Goal: Download file/media

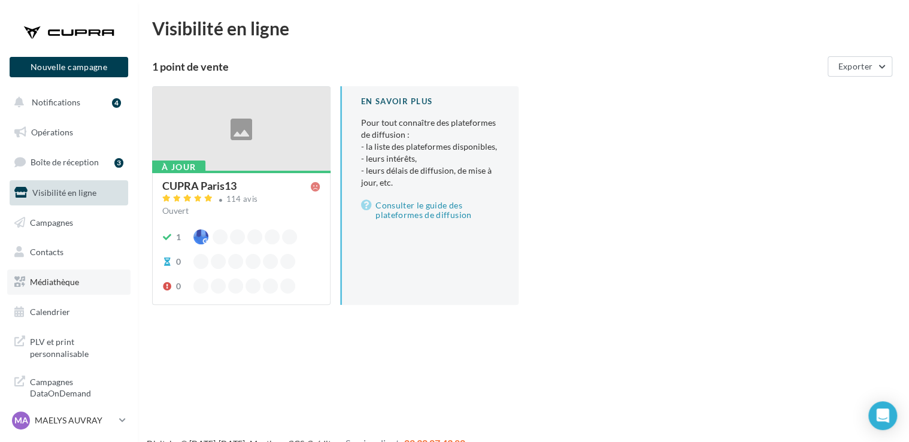
click at [90, 282] on link "Médiathèque" at bounding box center [68, 282] width 123 height 25
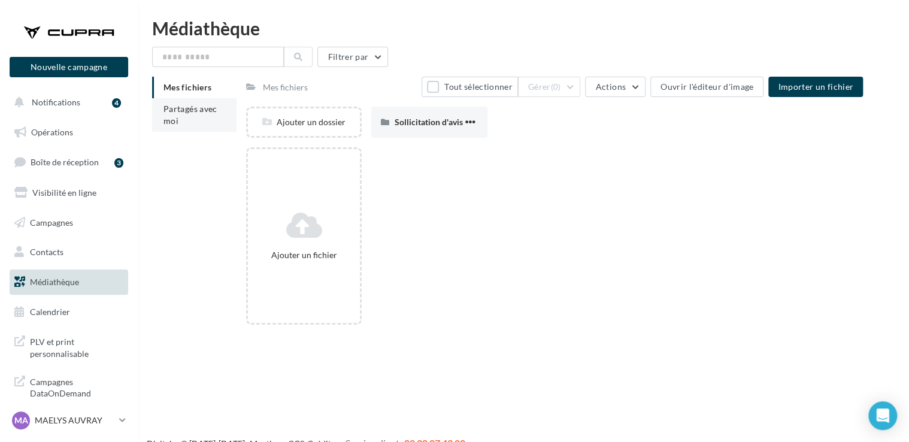
click at [199, 122] on li "Partagés avec moi" at bounding box center [194, 115] width 84 height 34
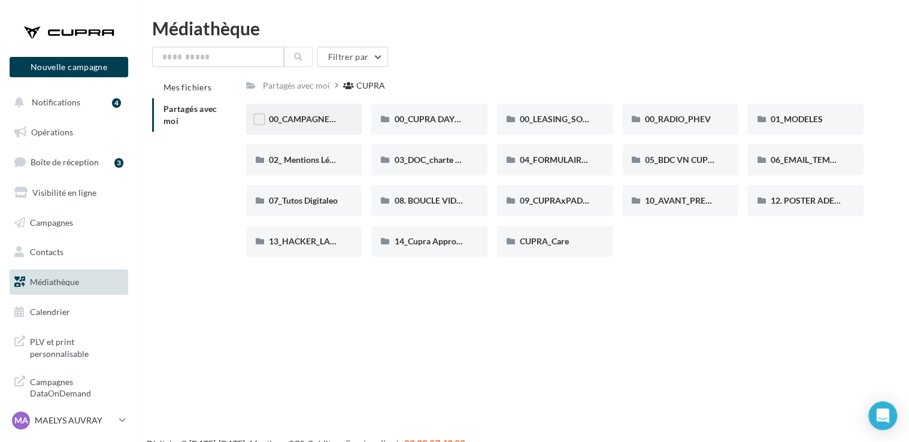
click at [310, 121] on span "00_CAMPAGNE_OCTOBRE" at bounding box center [320, 119] width 102 height 10
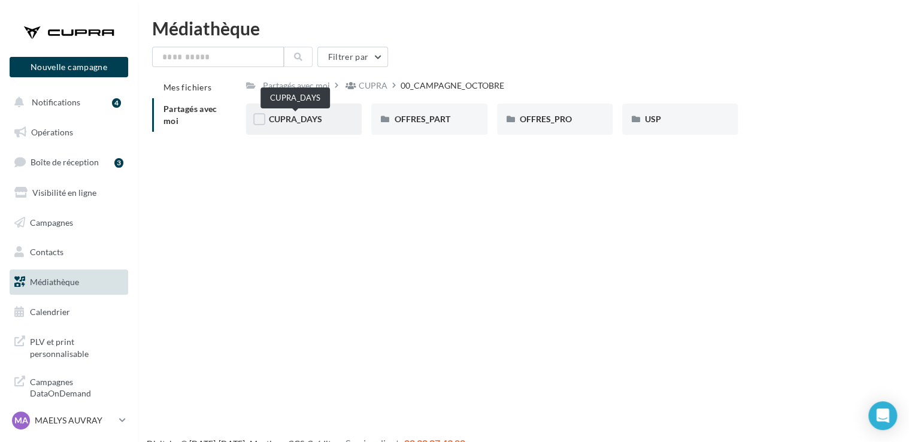
click at [311, 122] on span "CUPRA_DAYS" at bounding box center [295, 119] width 53 height 10
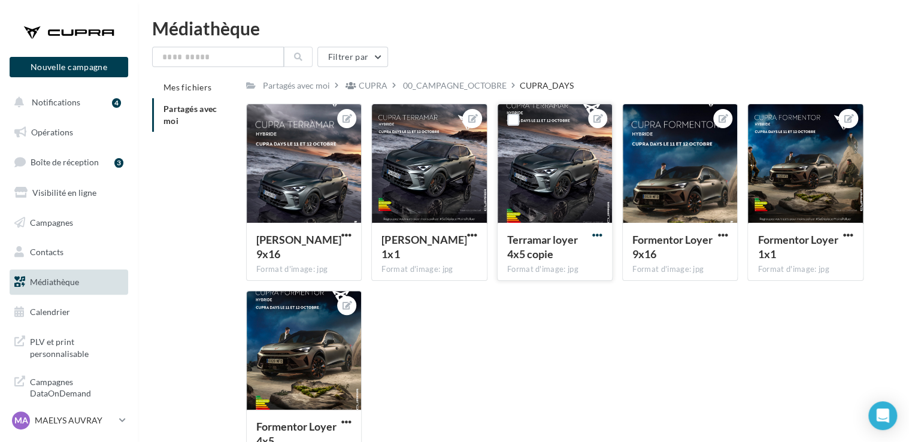
click at [597, 237] on span "button" at bounding box center [597, 235] width 10 height 10
click at [570, 296] on button "Télécharger" at bounding box center [542, 289] width 126 height 31
click at [549, 321] on div "Terramar Loyer 9x16 Format d'image: jpg Terramar Loyer 9x16 [PERSON_NAME] 1x1 F…" at bounding box center [559, 291] width 627 height 374
click at [465, 80] on div "00_CAMPAGNE_OCTOBRE" at bounding box center [455, 86] width 104 height 12
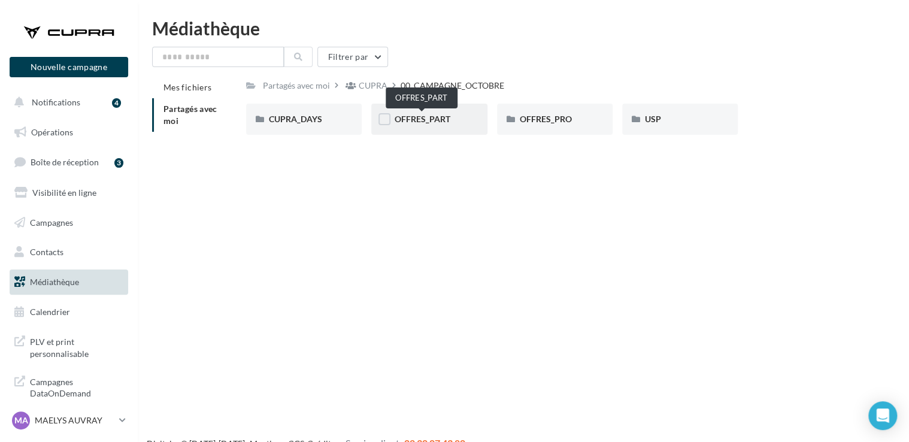
click at [436, 117] on span "OFFRES_PART" at bounding box center [422, 119] width 56 height 10
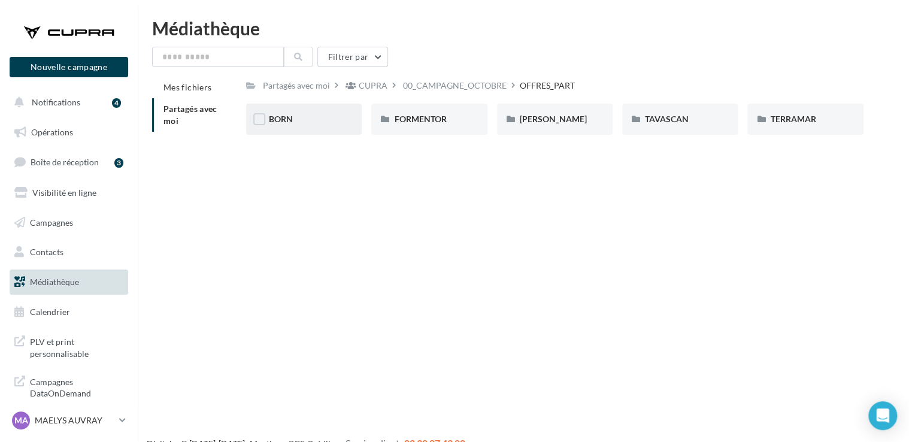
click at [337, 125] on div "BORN" at bounding box center [304, 119] width 70 height 12
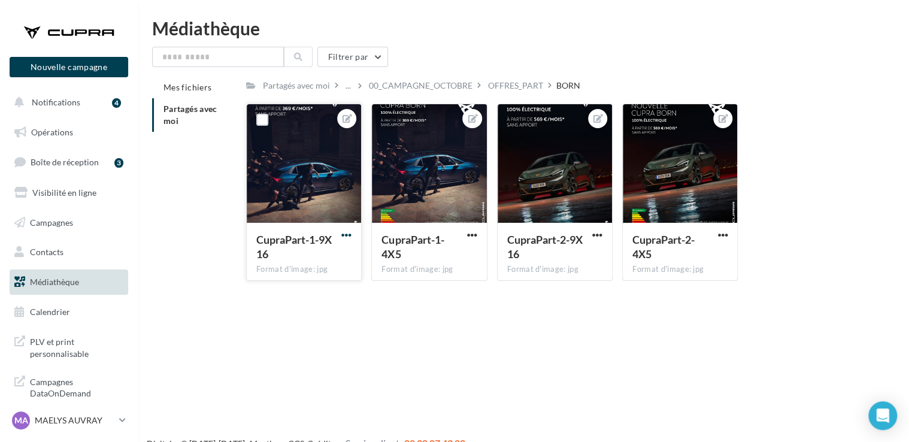
click at [349, 237] on span "button" at bounding box center [346, 235] width 10 height 10
click at [323, 289] on button "Télécharger" at bounding box center [291, 289] width 126 height 31
click at [520, 83] on div "OFFRES_PART" at bounding box center [515, 86] width 55 height 12
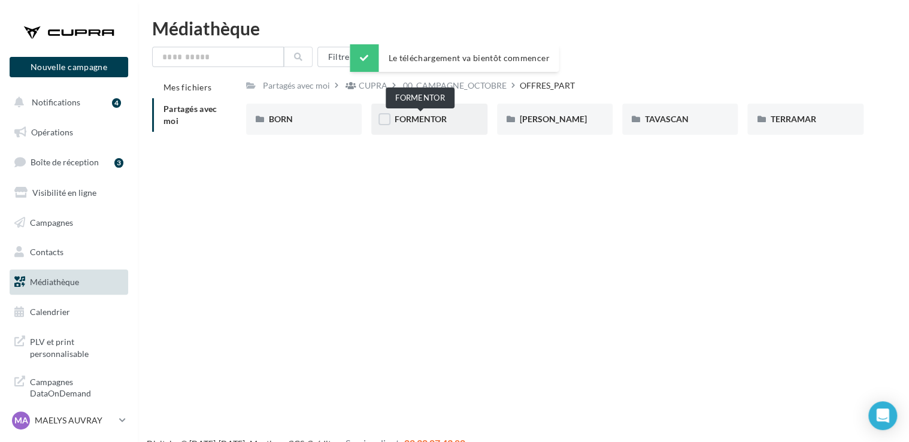
click at [440, 123] on span "FORMENTOR" at bounding box center [420, 119] width 52 height 10
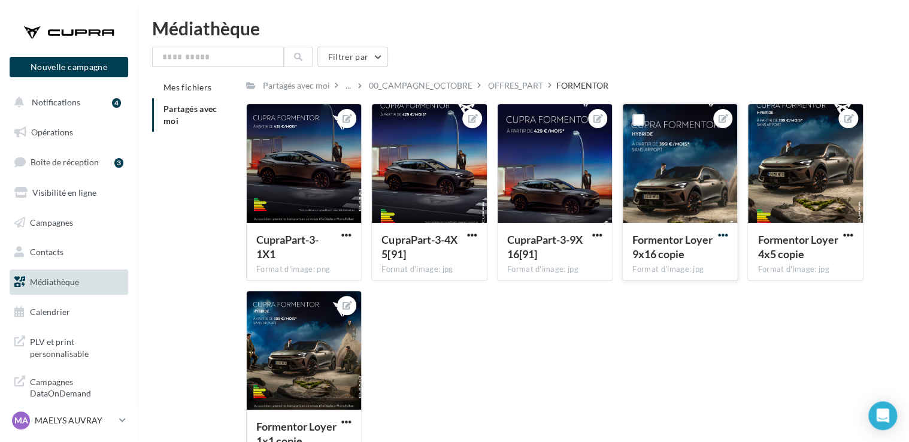
click at [721, 235] on span "button" at bounding box center [723, 235] width 10 height 10
click at [684, 289] on button "Télécharger" at bounding box center [667, 289] width 126 height 31
click at [515, 83] on div "OFFRES_PART" at bounding box center [515, 86] width 55 height 12
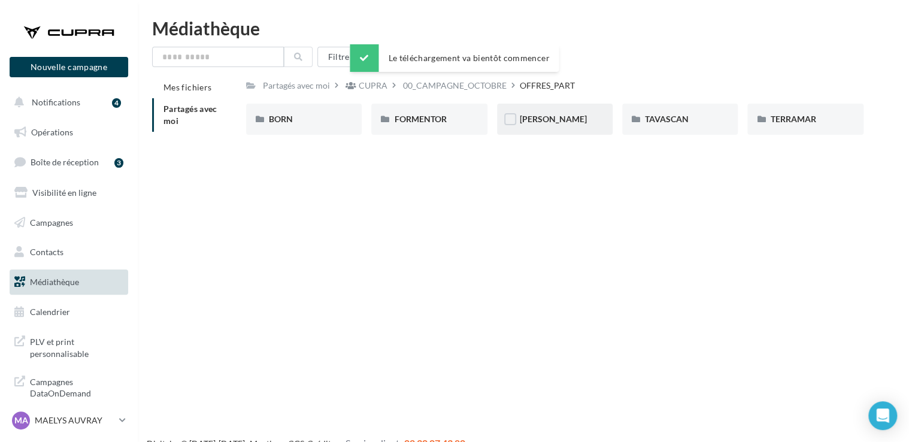
click at [568, 116] on div "[PERSON_NAME]" at bounding box center [555, 119] width 70 height 12
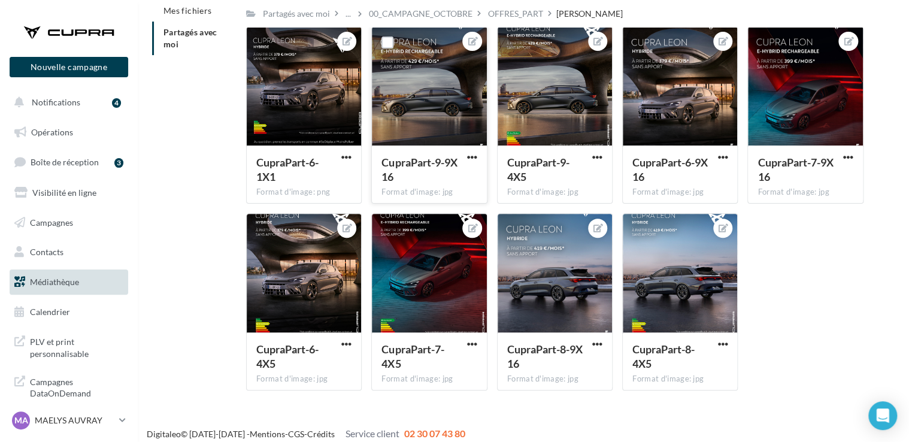
scroll to position [77, 0]
click at [726, 158] on span "button" at bounding box center [723, 157] width 10 height 10
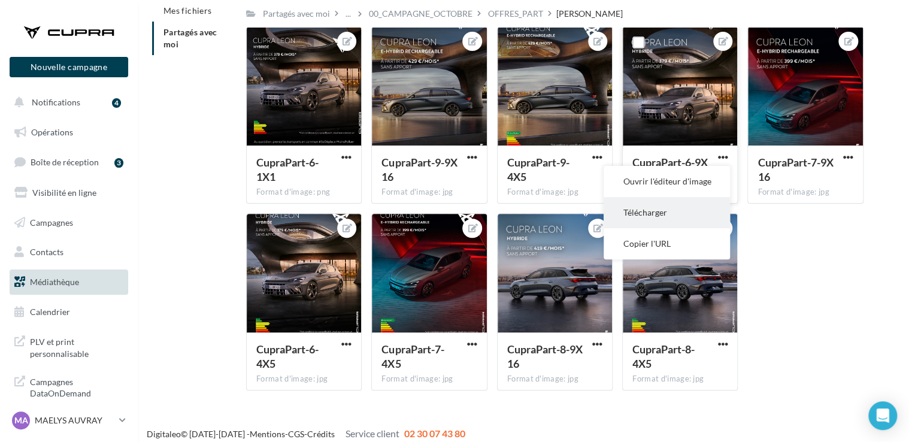
click at [697, 214] on button "Télécharger" at bounding box center [667, 212] width 126 height 31
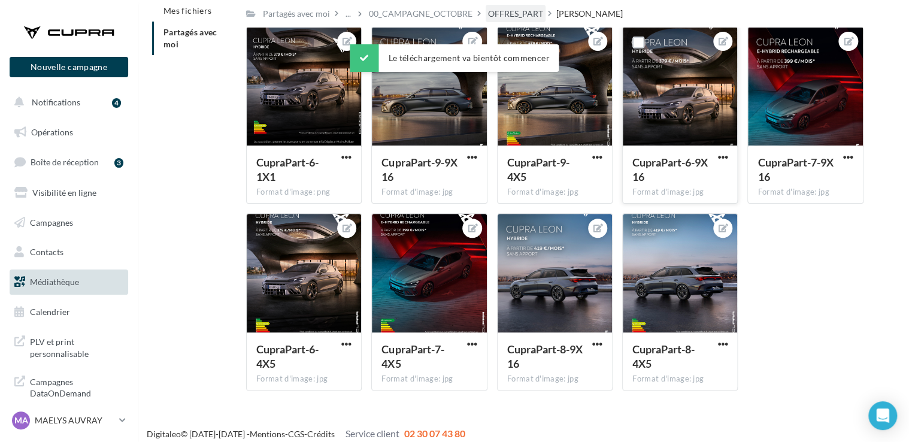
click at [525, 13] on div "OFFRES_PART" at bounding box center [515, 14] width 55 height 12
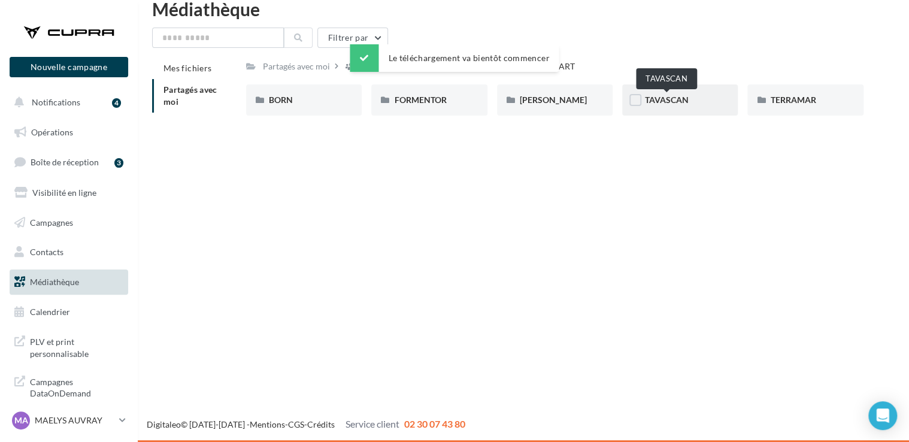
click at [678, 99] on span "TAVASCAN" at bounding box center [667, 100] width 44 height 10
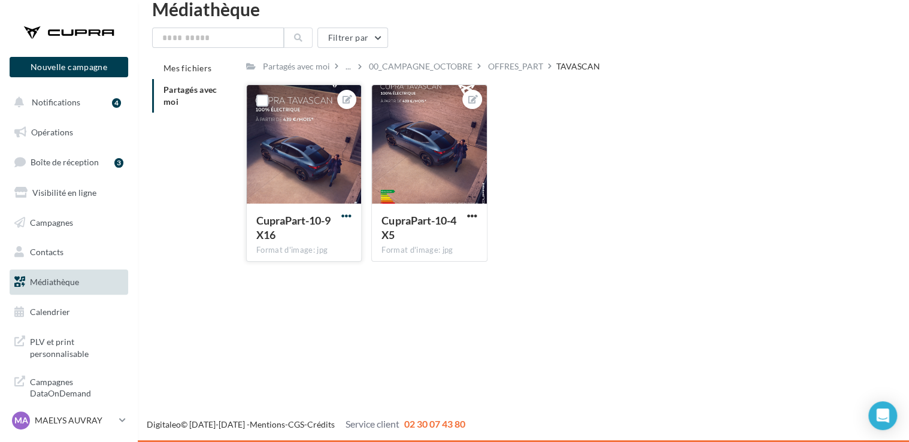
click at [346, 217] on span "button" at bounding box center [346, 216] width 10 height 10
click at [320, 269] on button "Télécharger" at bounding box center [291, 270] width 126 height 31
click at [527, 78] on div "Partagés avec moi ... 00_CAMPAGNE_OCTOBRE OFFRES_PART TAVASCAN C Partagé par [P…" at bounding box center [555, 165] width 618 height 214
click at [535, 108] on div "CupraPart-10-9X16 Format d'image: jpg CupraPart-10-9X16 CupraPart-10-4X5 Format…" at bounding box center [559, 177] width 627 height 187
click at [530, 71] on div "OFFRES_PART" at bounding box center [515, 67] width 55 height 12
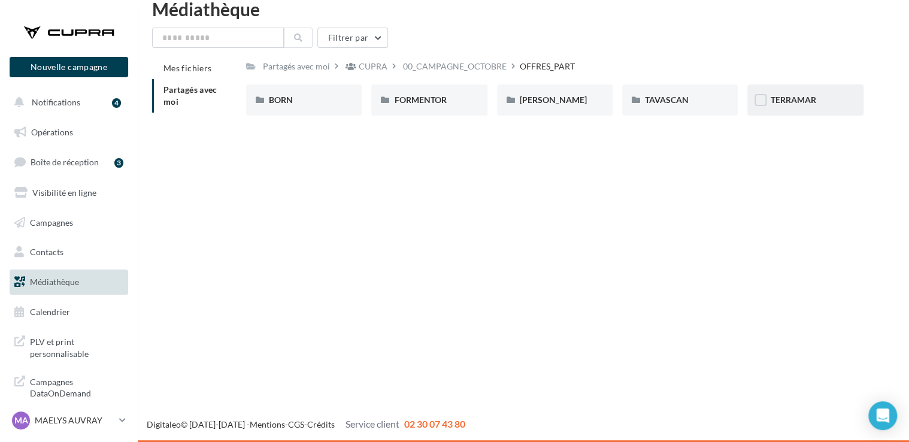
click at [812, 95] on span "TERRAMAR" at bounding box center [793, 100] width 46 height 10
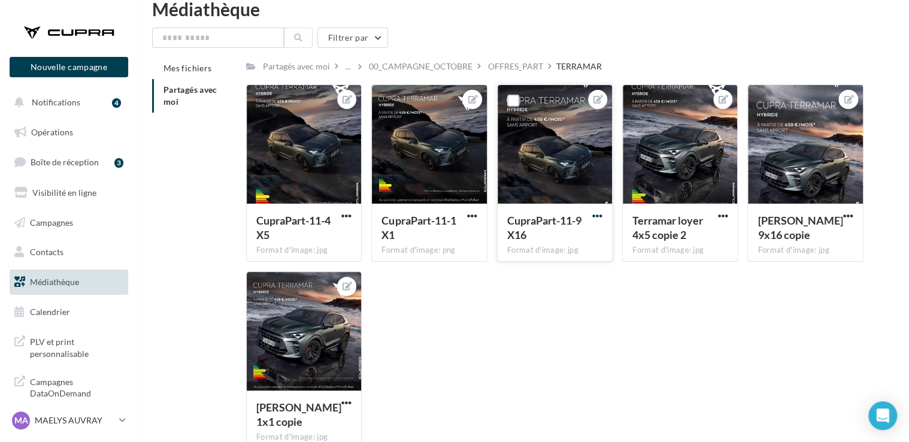
click at [598, 216] on span "button" at bounding box center [597, 216] width 10 height 10
click at [580, 267] on button "Télécharger" at bounding box center [542, 270] width 126 height 31
click at [413, 71] on div "00_CAMPAGNE_OCTOBRE" at bounding box center [421, 67] width 104 height 12
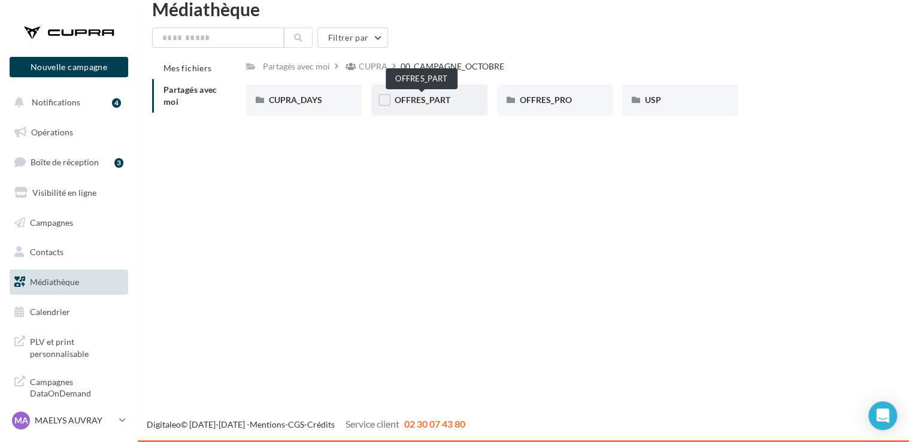
click at [431, 99] on span "OFFRES_PART" at bounding box center [422, 100] width 56 height 10
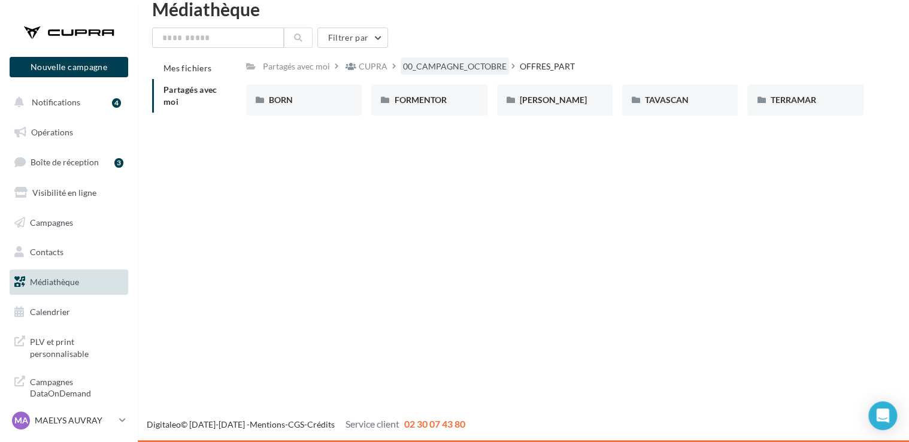
click at [458, 70] on div "00_CAMPAGNE_OCTOBRE" at bounding box center [455, 67] width 104 height 12
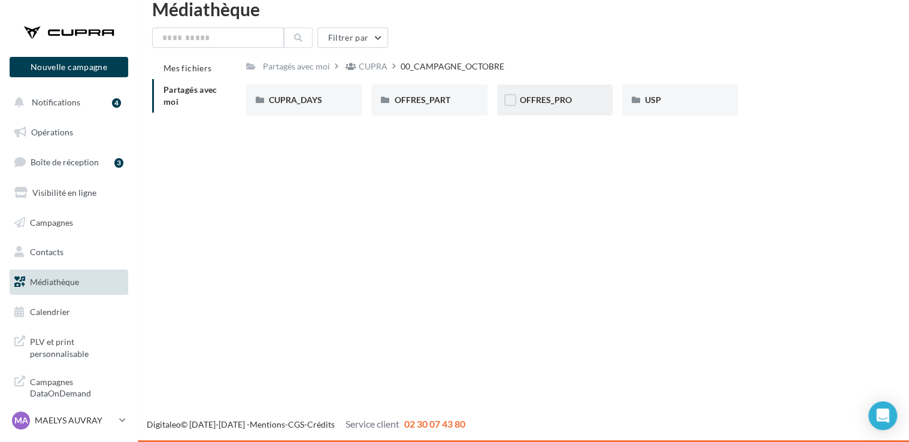
click at [555, 112] on div "OFFRES_PRO" at bounding box center [555, 99] width 116 height 31
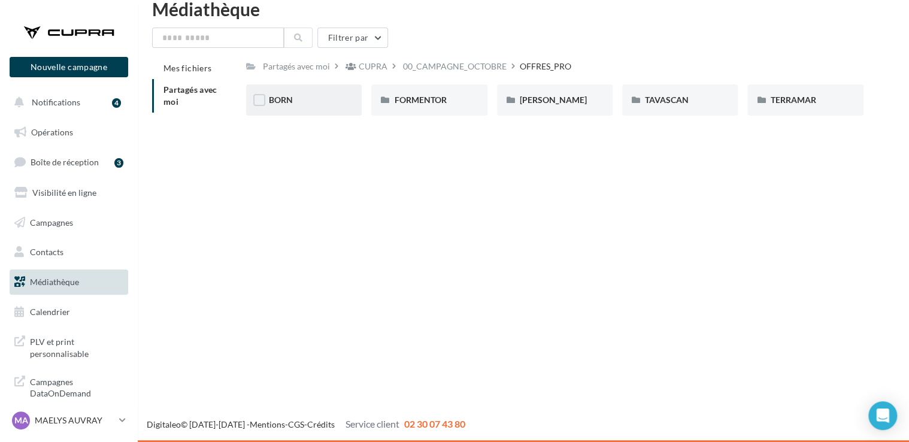
click at [336, 98] on div "BORN" at bounding box center [304, 100] width 70 height 12
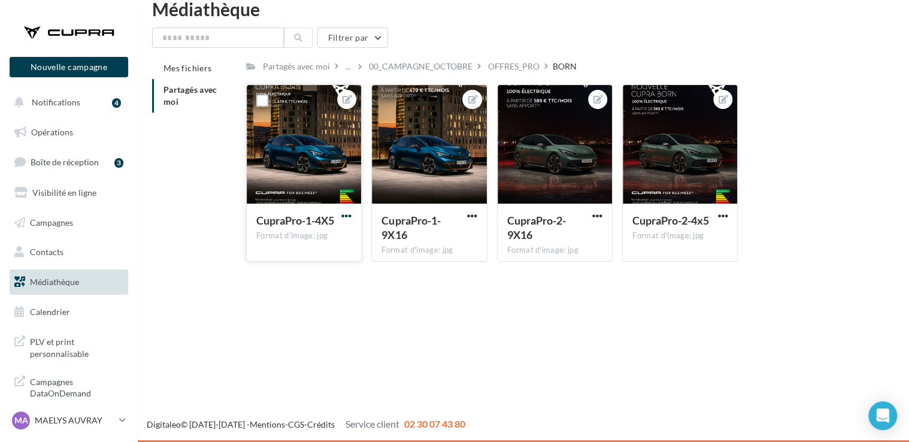
click at [346, 215] on span "button" at bounding box center [346, 216] width 10 height 10
click at [311, 266] on button "Télécharger" at bounding box center [291, 270] width 126 height 31
click at [415, 294] on div "Nouvelle campagne Nouvelle campagne Notifications 4 Opérations Boîte de récepti…" at bounding box center [454, 221] width 909 height 442
click at [559, 37] on div "Filtrer par" at bounding box center [523, 38] width 743 height 20
click at [507, 71] on div "OFFRES_PRO" at bounding box center [514, 67] width 52 height 12
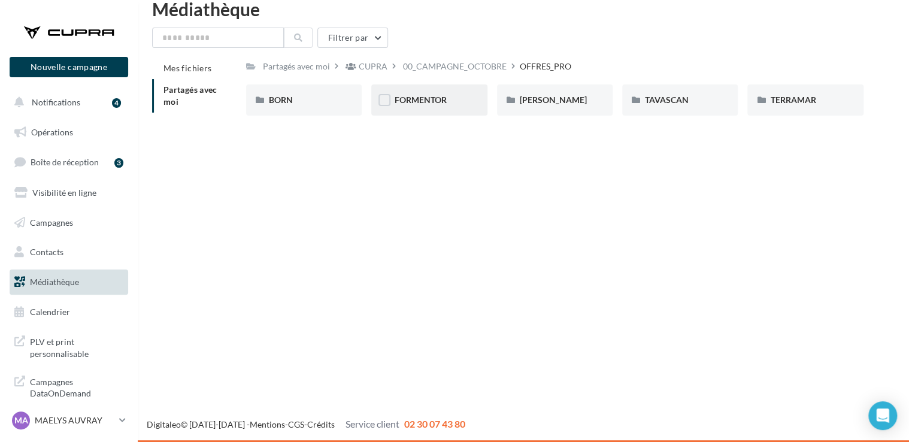
click at [459, 104] on div "FORMENTOR" at bounding box center [429, 100] width 70 height 12
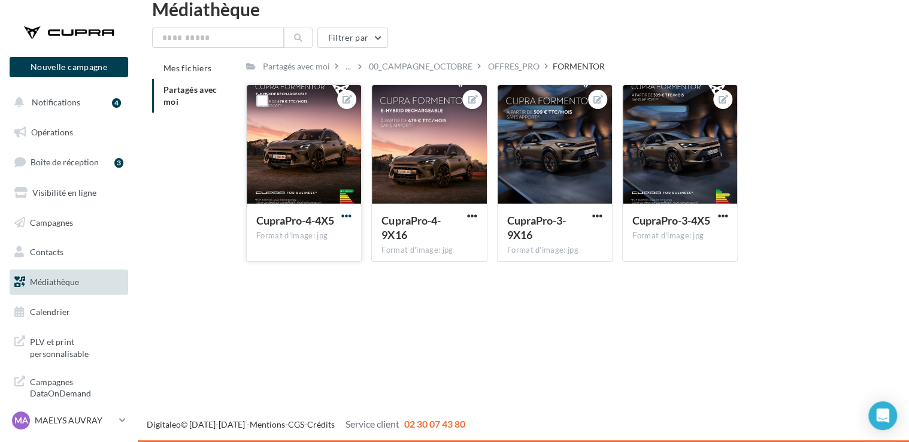
click at [350, 216] on span "button" at bounding box center [346, 216] width 10 height 10
click at [308, 279] on button "Télécharger" at bounding box center [291, 270] width 126 height 31
click at [561, 37] on div "Filtrer par" at bounding box center [523, 38] width 743 height 20
click at [524, 68] on div "OFFRES_PRO" at bounding box center [514, 67] width 52 height 12
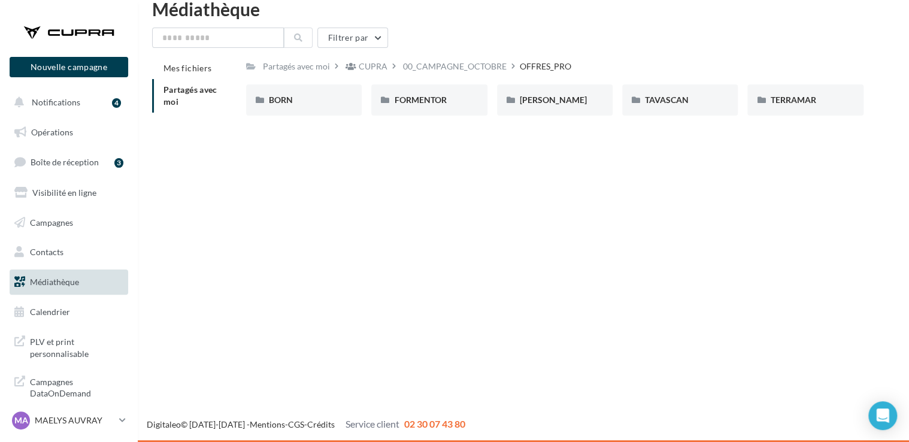
click at [561, 118] on div "BORN BORN [GEOGRAPHIC_DATA] FORMENTOR [PERSON_NAME] TAVASCAN TAVASCAN TERRAMAR …" at bounding box center [559, 104] width 627 height 41
click at [559, 109] on div "[PERSON_NAME]" at bounding box center [555, 99] width 116 height 31
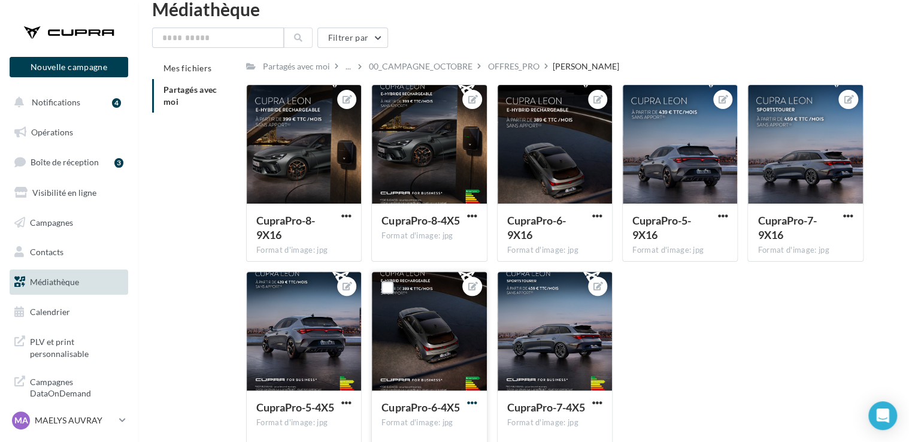
click at [469, 399] on span "button" at bounding box center [472, 403] width 10 height 10
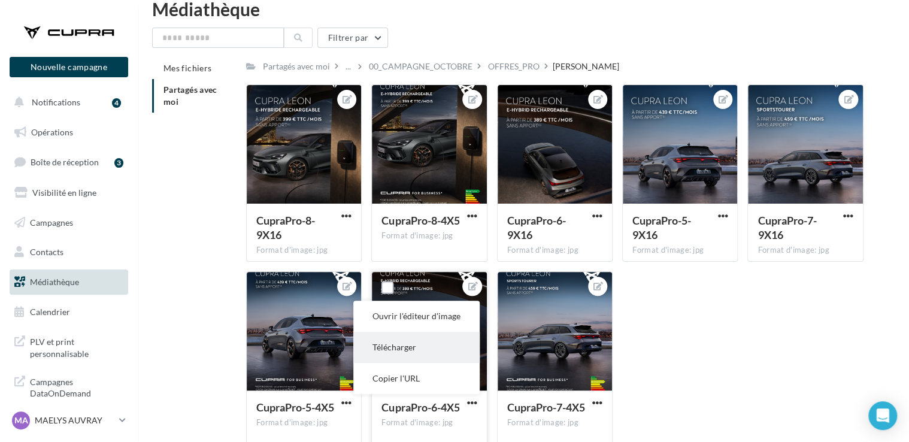
click at [437, 355] on button "Télécharger" at bounding box center [416, 347] width 126 height 31
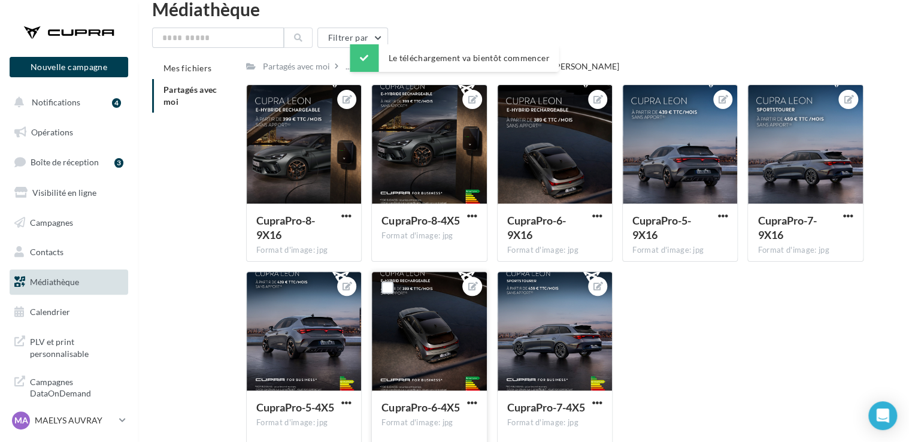
click at [673, 394] on div "CupraPro-8-9X16 Format d'image: jpg CupraPro-8-9X16 CupraPro-8-4X5 Format d'ima…" at bounding box center [559, 271] width 627 height 374
click at [599, 400] on span "button" at bounding box center [597, 403] width 10 height 10
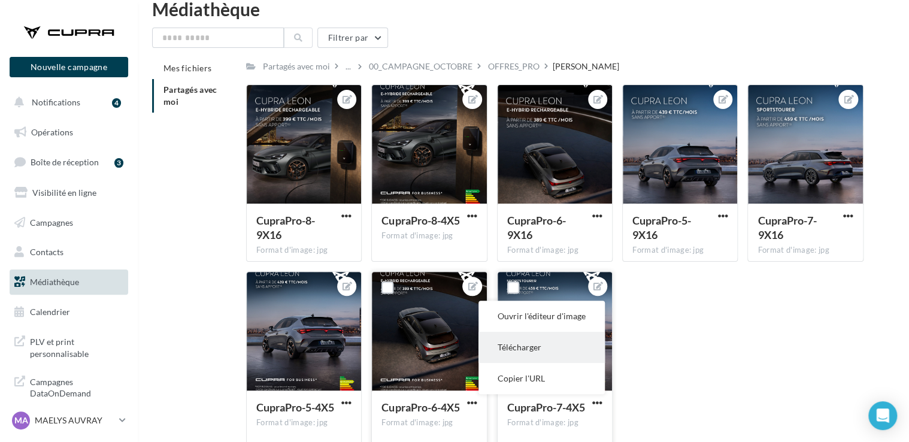
click at [559, 346] on button "Télécharger" at bounding box center [542, 347] width 126 height 31
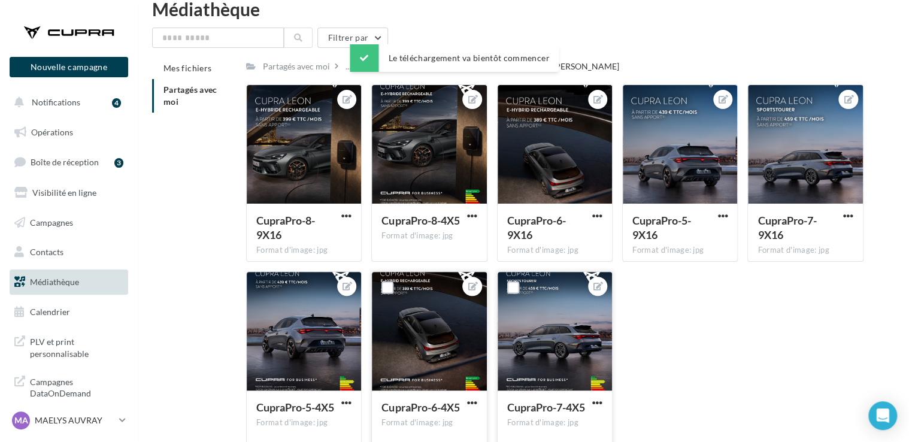
click at [573, 36] on div "Filtrer par" at bounding box center [523, 38] width 743 height 20
click at [512, 68] on div "OFFRES_PRO" at bounding box center [514, 67] width 52 height 12
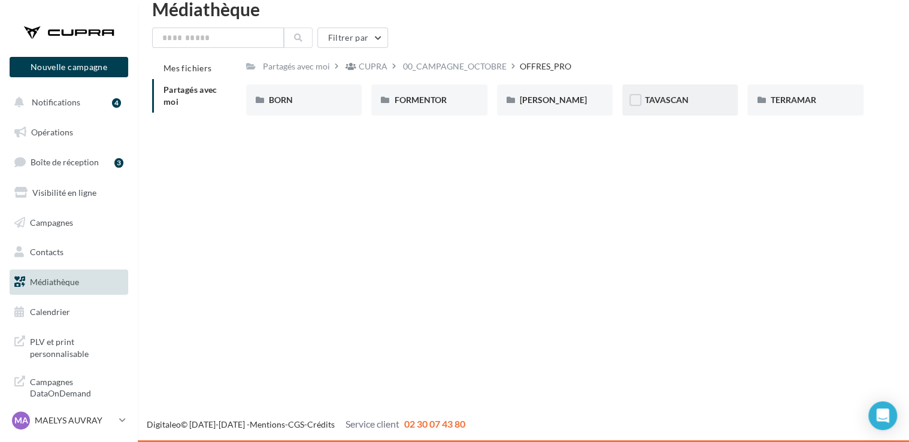
click at [672, 116] on div "TAVASCAN" at bounding box center [680, 99] width 116 height 31
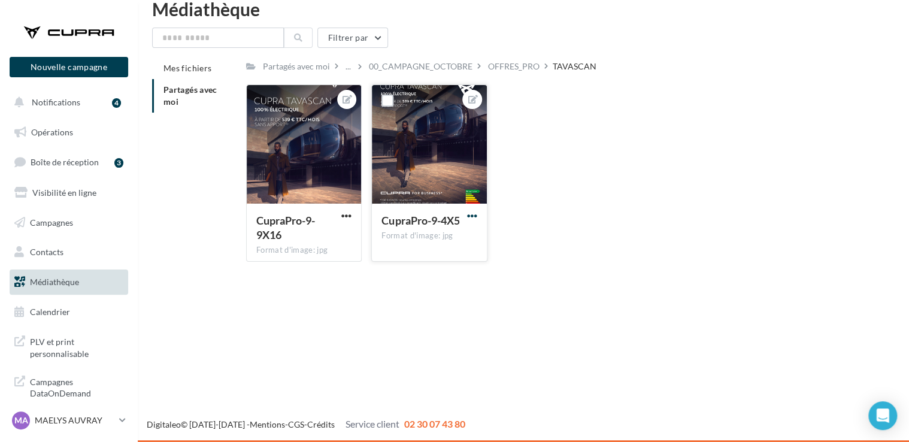
click at [470, 219] on span "button" at bounding box center [472, 216] width 10 height 10
click at [447, 273] on button "Télécharger" at bounding box center [416, 270] width 126 height 31
click at [549, 102] on div "CupraPro-9-9X16 Format d'image: jpg CupraPro-9-9X16 CupraPro-9-4X5 Format d'ima…" at bounding box center [559, 177] width 627 height 187
click at [535, 87] on div "CupraPro-9-9X16 Format d'image: jpg CupraPro-9-9X16 CupraPro-9-4X5 Format d'ima…" at bounding box center [559, 177] width 627 height 187
click at [513, 69] on div "OFFRES_PRO" at bounding box center [514, 67] width 52 height 12
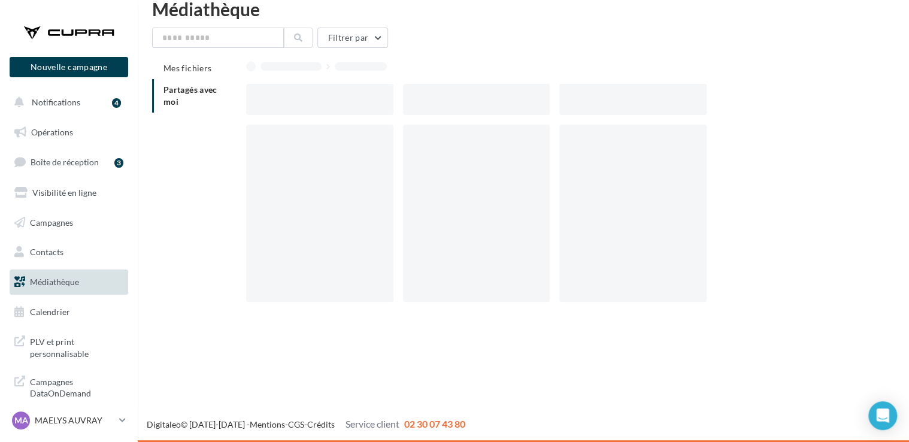
click at [513, 69] on div at bounding box center [554, 66] width 617 height 17
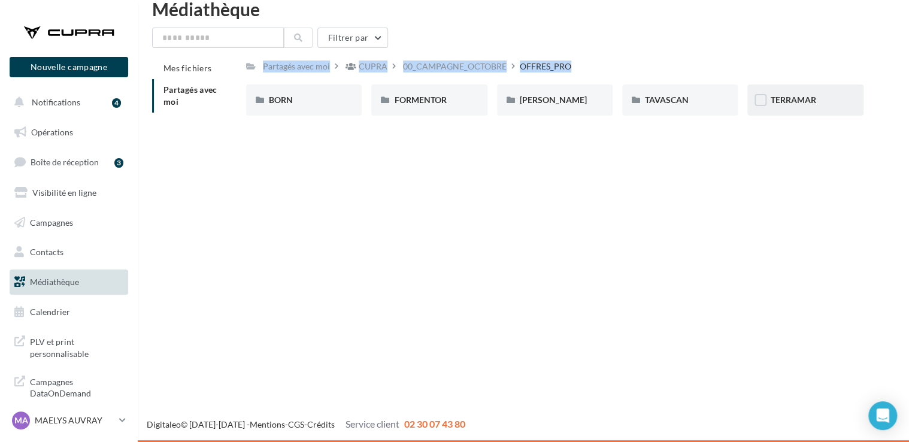
click at [767, 93] on div "TERRAMAR" at bounding box center [806, 99] width 116 height 31
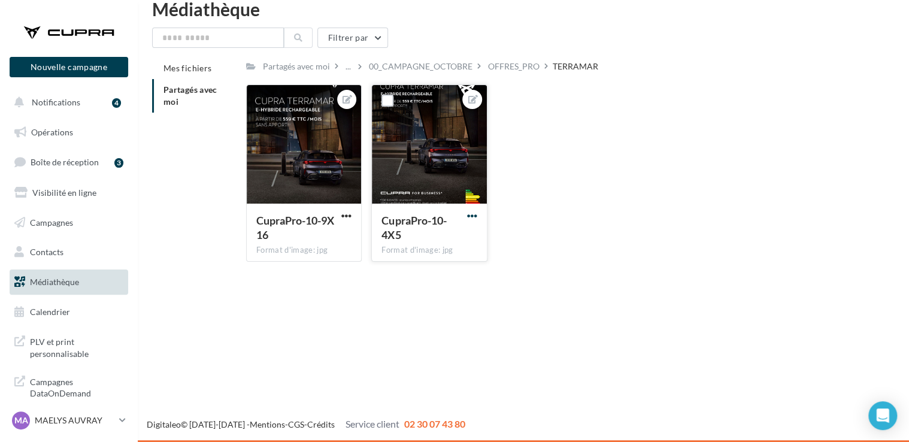
click at [471, 220] on span "button" at bounding box center [472, 216] width 10 height 10
click at [440, 271] on button "Télécharger" at bounding box center [416, 270] width 126 height 31
click at [595, 185] on div "CupraPro-10-9X16 Format d'image: jpg CupraPro-10-9X16 CupraPro-10-4X5 Format d'…" at bounding box center [559, 177] width 627 height 187
click at [125, 421] on icon at bounding box center [122, 420] width 7 height 10
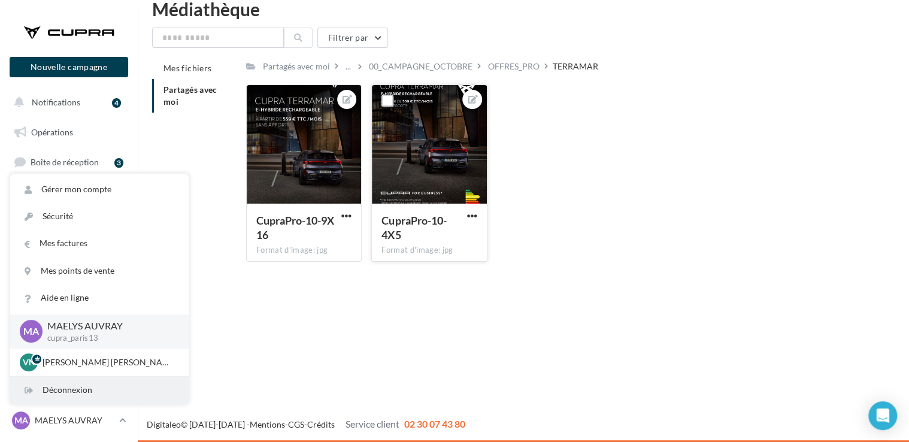
click at [120, 385] on div "Déconnexion" at bounding box center [99, 390] width 179 height 27
